Goal: Task Accomplishment & Management: Use online tool/utility

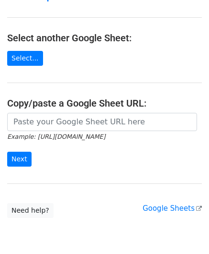
scroll to position [96, 0]
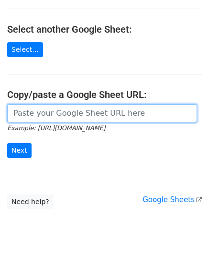
click at [53, 105] on input "url" at bounding box center [102, 113] width 190 height 18
paste input "https://docs.google.com/spreadsheets/d/1_keHh8U-0a09WtXBsUDFSSKVT8uVB_hQxSUA6ad…"
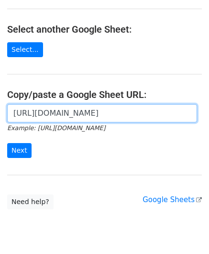
scroll to position [0, 213]
type input "https://docs.google.com/spreadsheets/d/1_keHh8U-0a09WtXBsUDFSSKVT8uVB_hQxSUA6ad…"
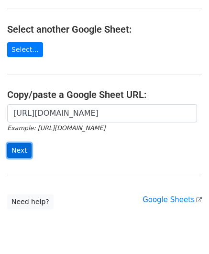
scroll to position [0, 0]
click at [16, 148] on input "Next" at bounding box center [19, 150] width 24 height 15
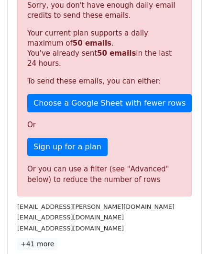
scroll to position [324, 0]
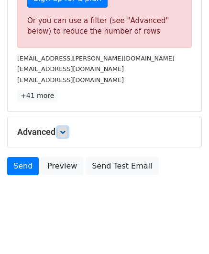
click at [60, 128] on link at bounding box center [63, 132] width 11 height 11
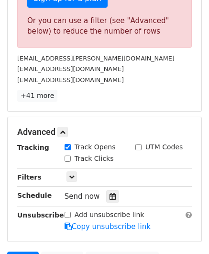
drag, startPoint x: 105, startPoint y: 190, endPoint x: 110, endPoint y: 180, distance: 11.1
click at [110, 193] on icon at bounding box center [113, 196] width 6 height 7
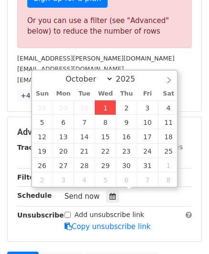
type input "[DATE] 12:00"
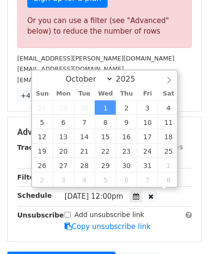
scroll to position [0, 0]
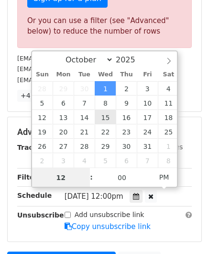
paste input "6"
type input "6"
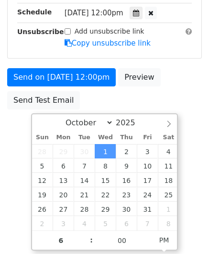
type input "[DATE] 18:00"
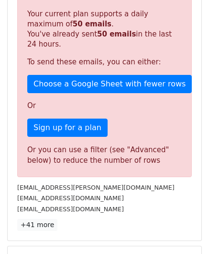
scroll to position [440, 0]
